Goal: Check status: Check status

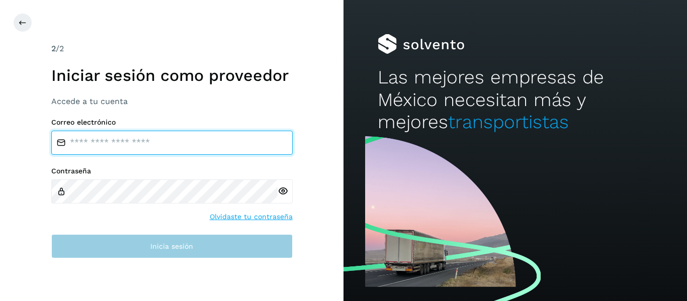
type input "**********"
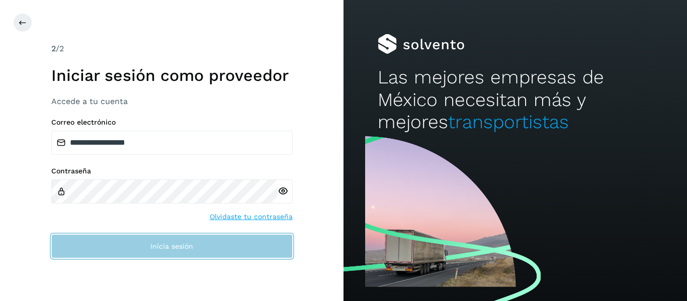
click at [107, 238] on button "Inicia sesión" at bounding box center [171, 246] width 241 height 24
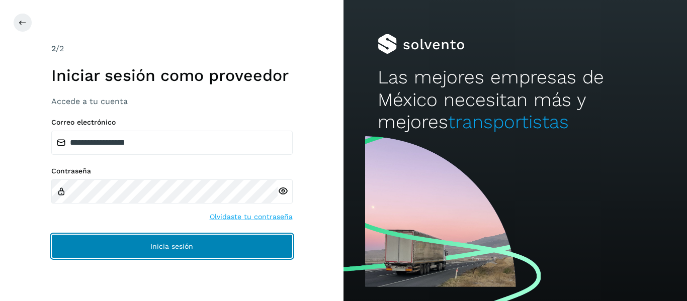
click at [107, 238] on button "Inicia sesión" at bounding box center [171, 246] width 241 height 24
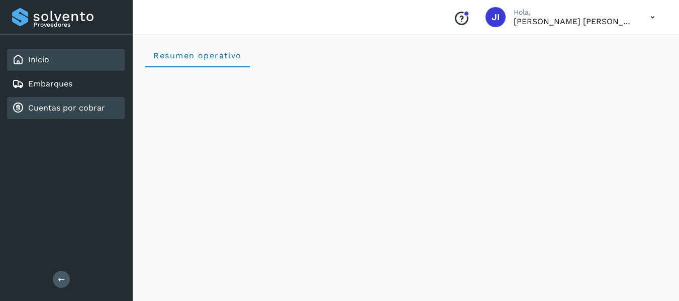
click at [68, 101] on div "Cuentas por cobrar" at bounding box center [66, 108] width 118 height 22
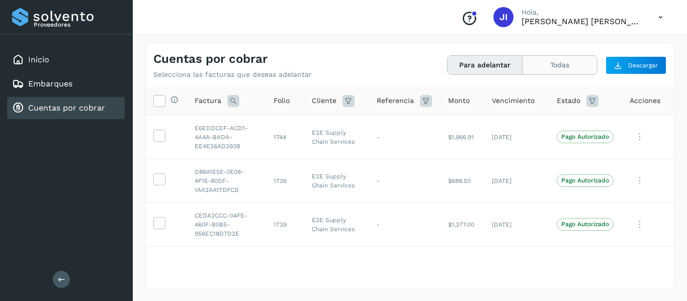
click at [553, 69] on button "Todas" at bounding box center [560, 65] width 74 height 19
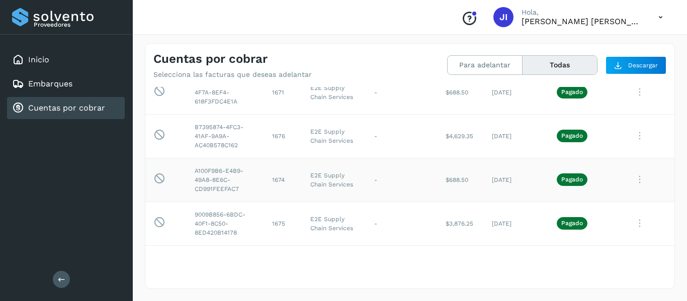
scroll to position [3018, 0]
